Goal: Use online tool/utility: Utilize a website feature to perform a specific function

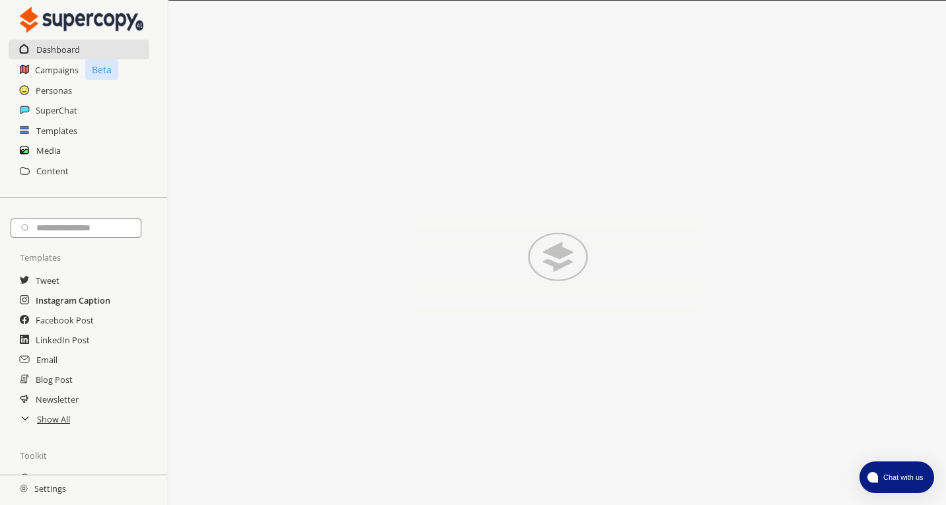
click at [63, 301] on h2 "Instagram Caption" at bounding box center [73, 301] width 75 height 20
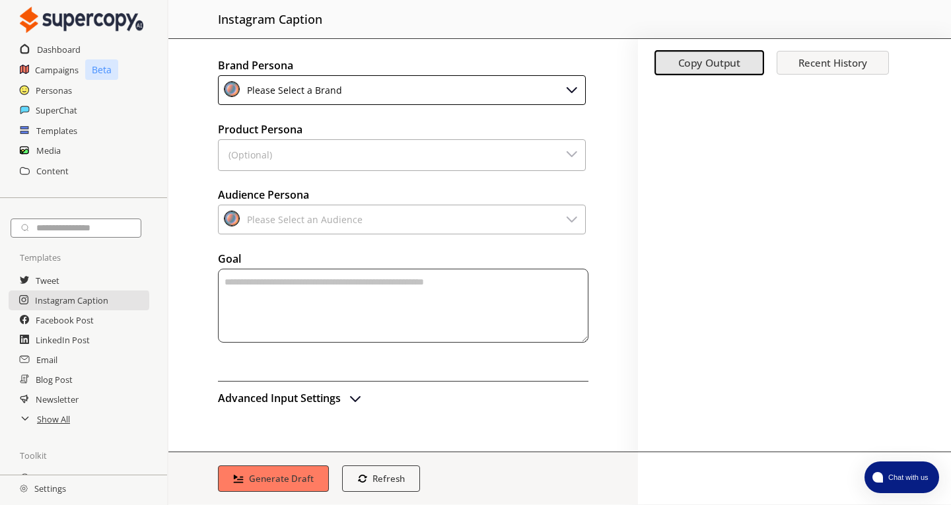
click at [274, 295] on textarea "textarea-textarea" at bounding box center [403, 306] width 371 height 74
paste textarea "******"
type textarea "*"
click at [388, 221] on div "Please Select an Audience" at bounding box center [402, 220] width 368 height 30
click at [447, 86] on div "Please Select a Brand" at bounding box center [402, 90] width 368 height 30
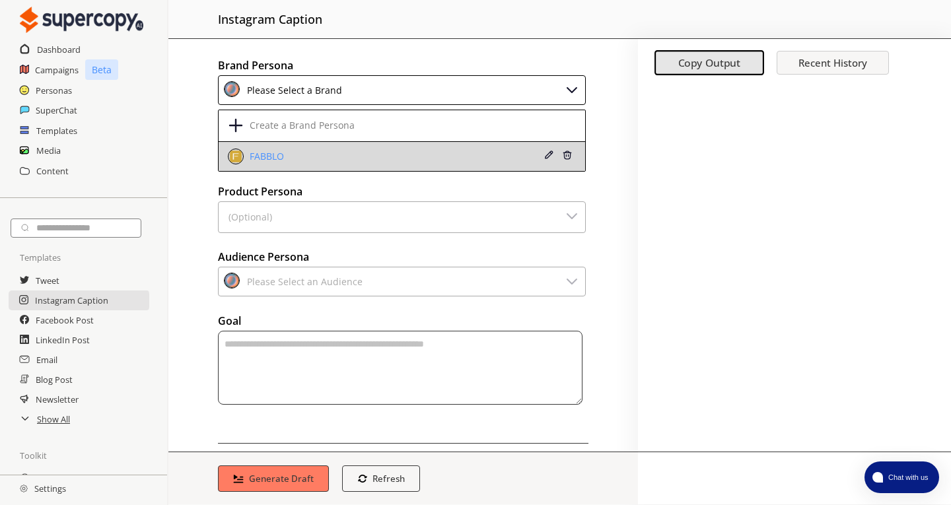
click at [330, 145] on li "FABBLO" at bounding box center [402, 156] width 367 height 29
click at [270, 151] on div "FABBLO" at bounding box center [265, 156] width 38 height 11
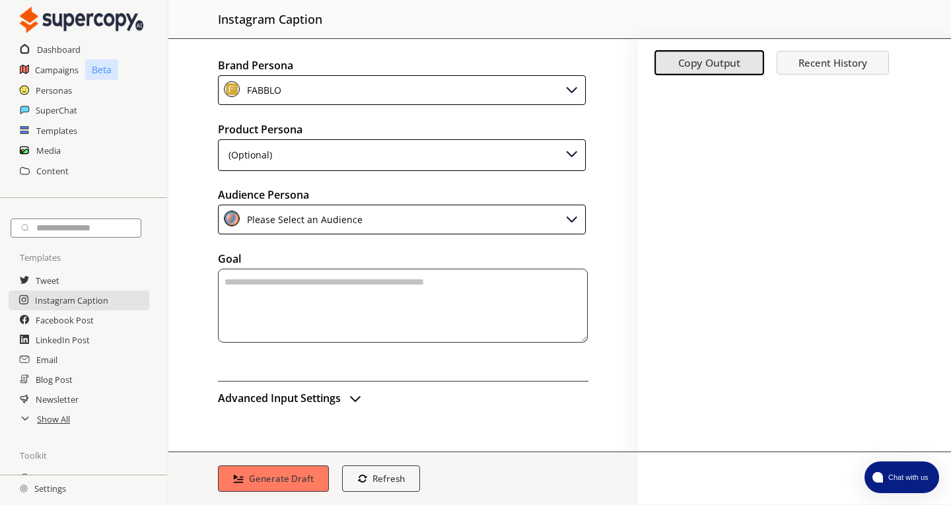
click at [274, 151] on div "(Optional)" at bounding box center [402, 155] width 368 height 32
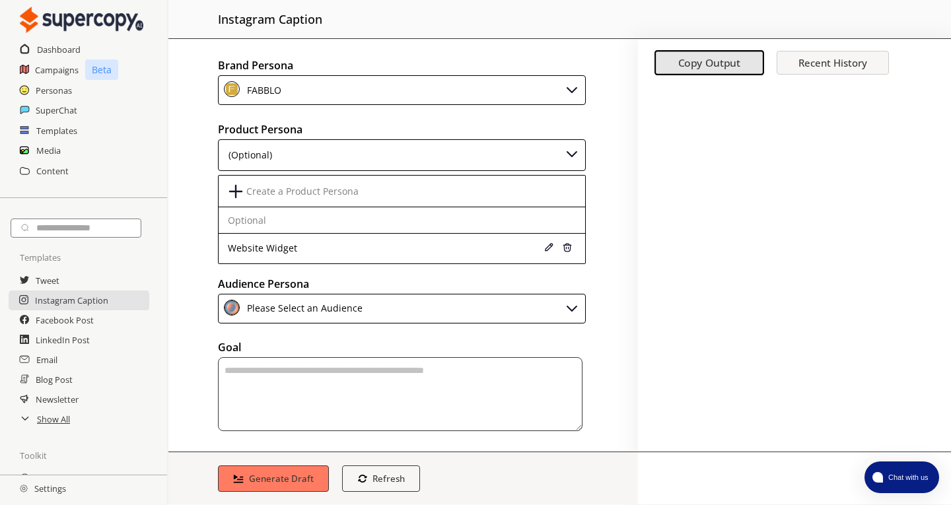
click at [199, 155] on div "Brand Persona FABBLO Product Persona (Optional) Create a Product Persona Option…" at bounding box center [403, 245] width 470 height 413
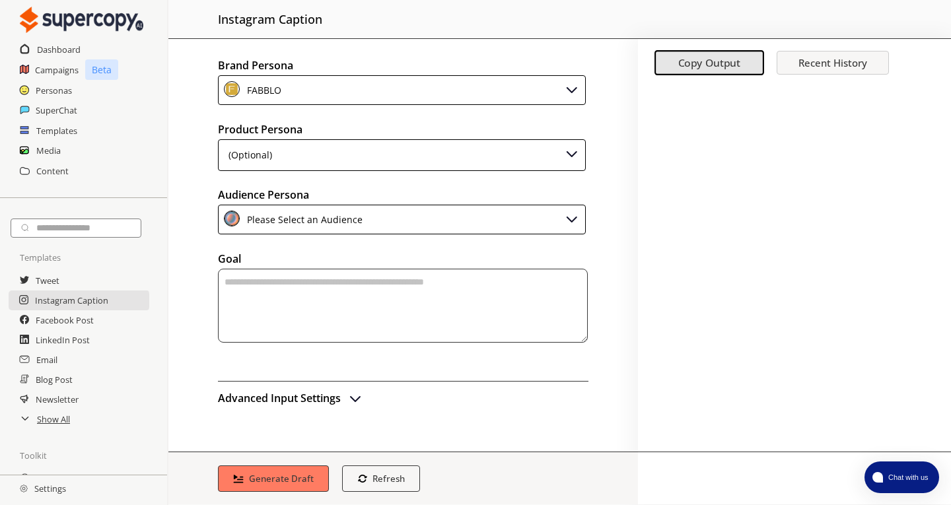
click at [275, 214] on div "Please Select an Audience" at bounding box center [302, 220] width 120 height 18
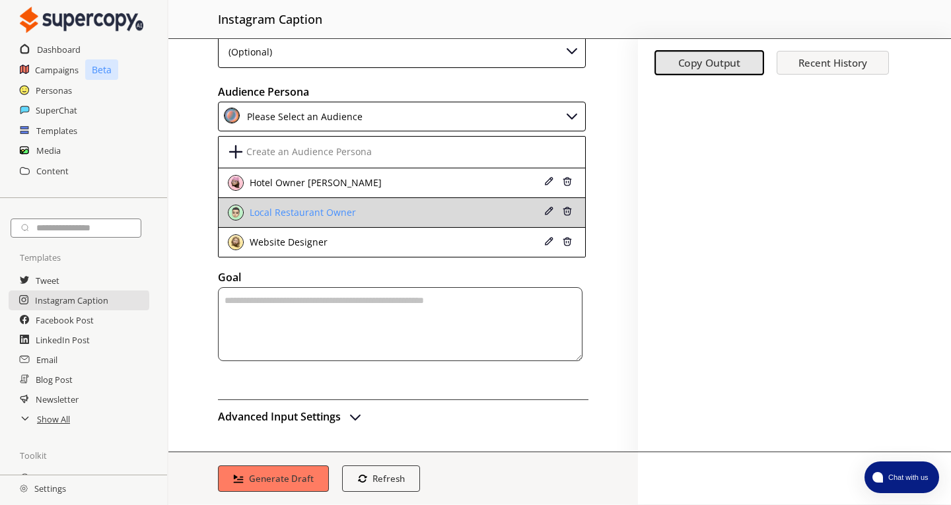
scroll to position [102, 0]
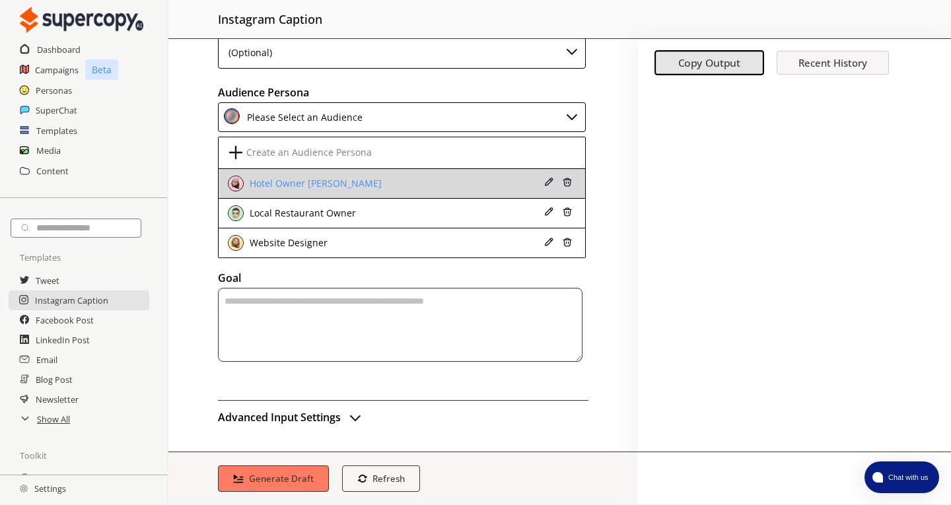
click at [314, 184] on div "Hotel Owner Elena" at bounding box center [313, 183] width 135 height 11
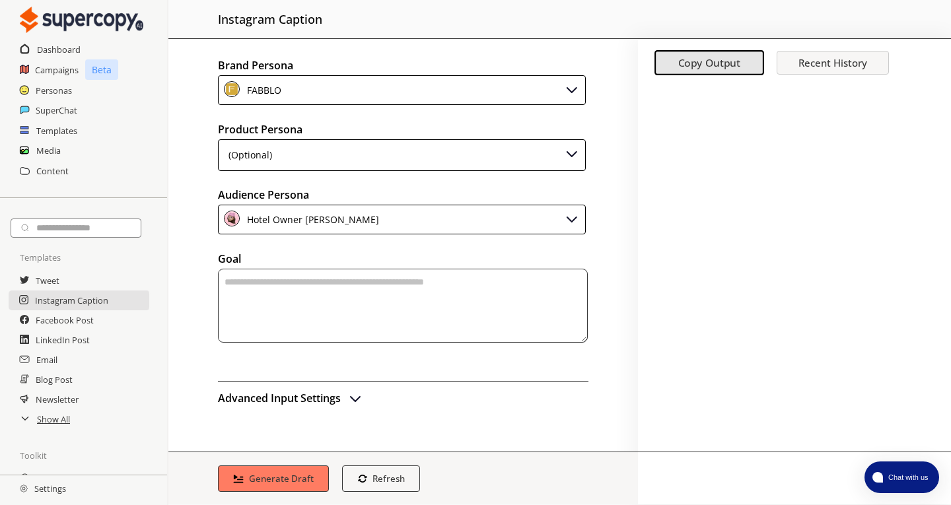
scroll to position [0, 0]
